Goal: Register for event/course

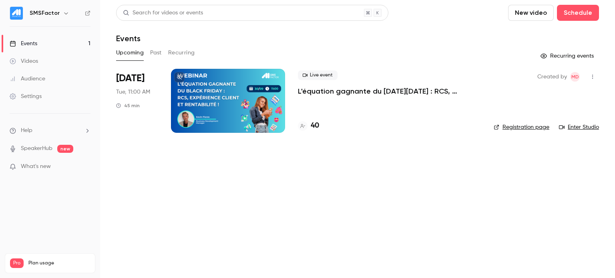
click at [392, 89] on p "L'équation gagnante du [DATE][DATE] : RCS, expérience client et rentabilité !" at bounding box center [389, 92] width 183 height 10
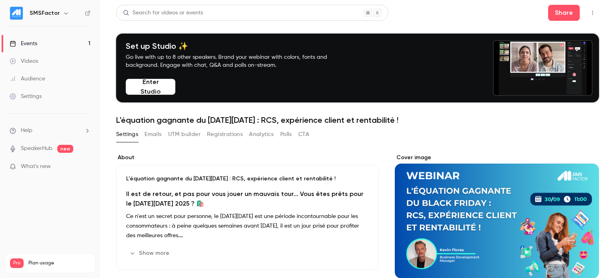
click at [229, 136] on button "Registrations" at bounding box center [225, 134] width 36 height 13
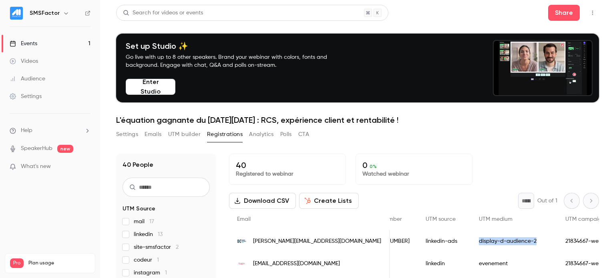
drag, startPoint x: 415, startPoint y: 242, endPoint x: 490, endPoint y: 242, distance: 75.7
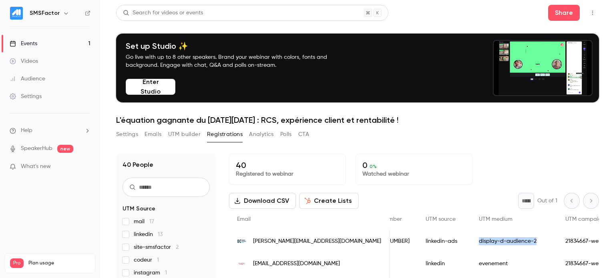
click at [490, 242] on div "display-d-audience-2" at bounding box center [514, 241] width 87 height 22
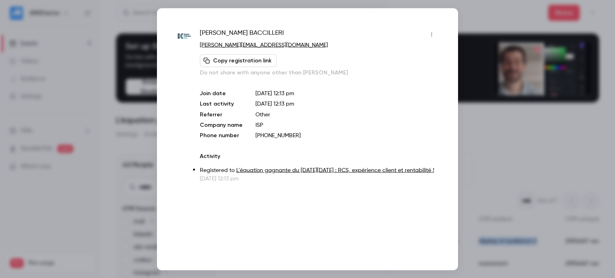
click at [472, 135] on div at bounding box center [307, 139] width 615 height 278
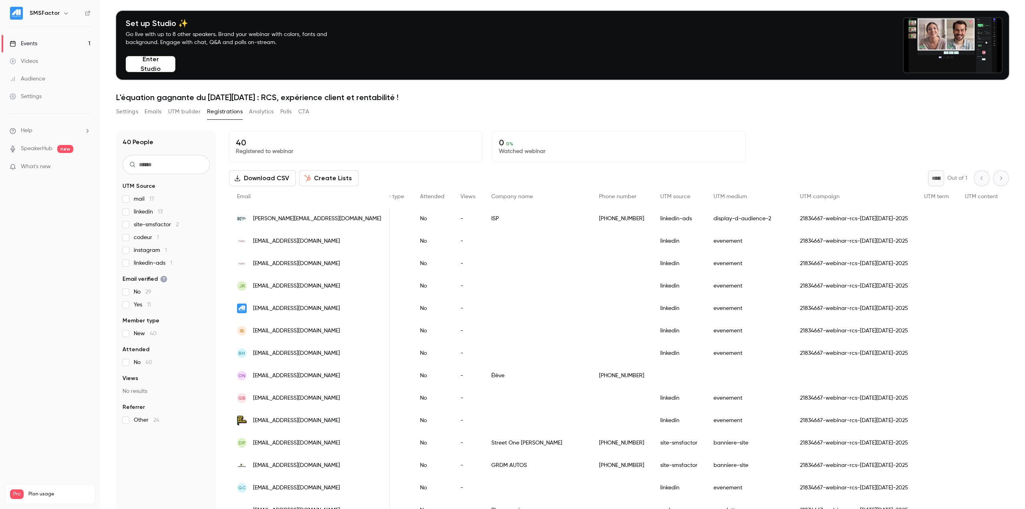
scroll to position [79, 0]
